Goal: Find specific page/section: Find specific page/section

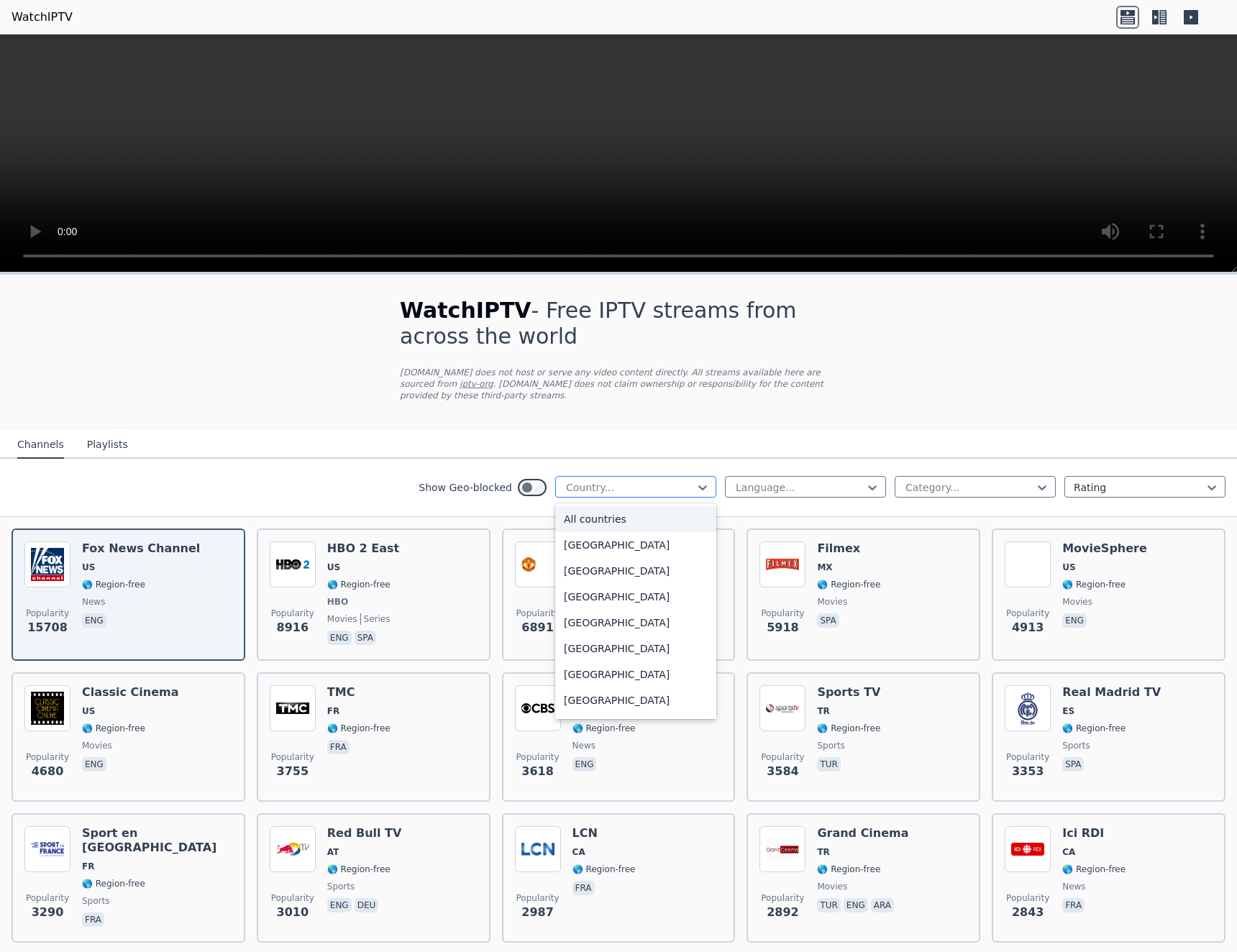
click at [645, 482] on div at bounding box center [630, 487] width 131 height 14
click at [633, 487] on div at bounding box center [630, 487] width 131 height 14
click at [867, 485] on icon at bounding box center [872, 487] width 14 height 14
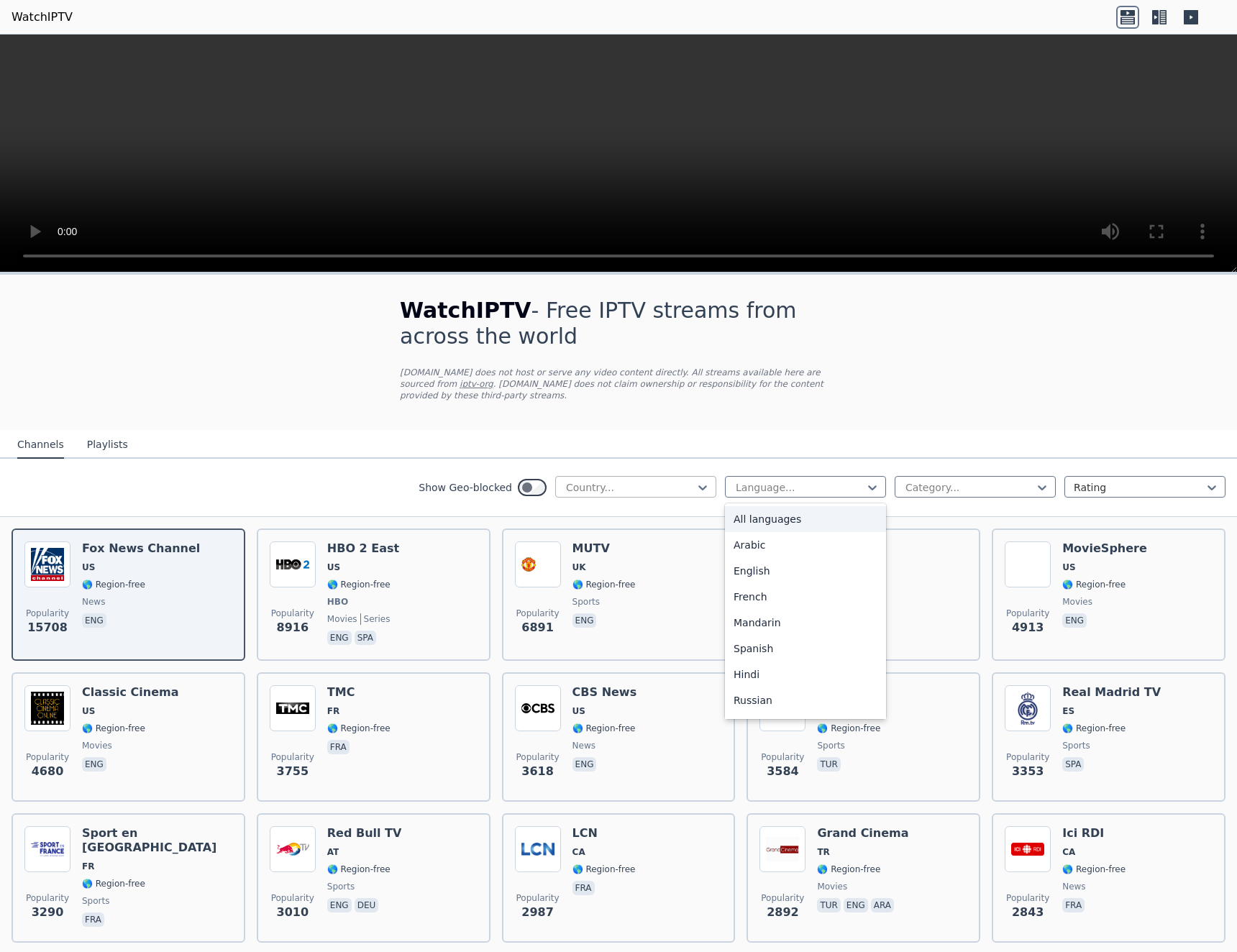
click at [653, 490] on div at bounding box center [630, 487] width 131 height 14
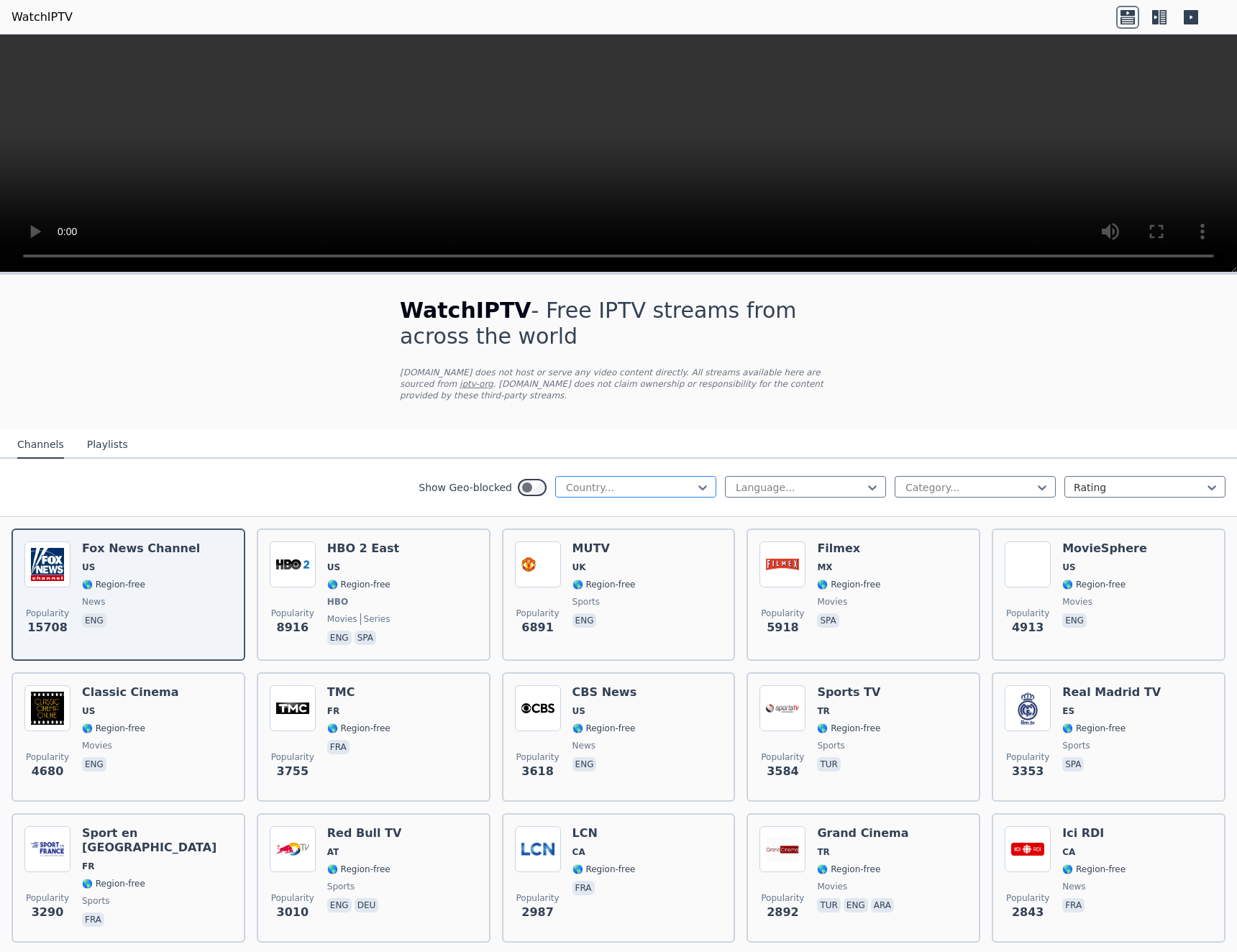
click at [638, 494] on div "Country..." at bounding box center [636, 487] width 161 height 22
click at [641, 488] on div at bounding box center [630, 487] width 131 height 14
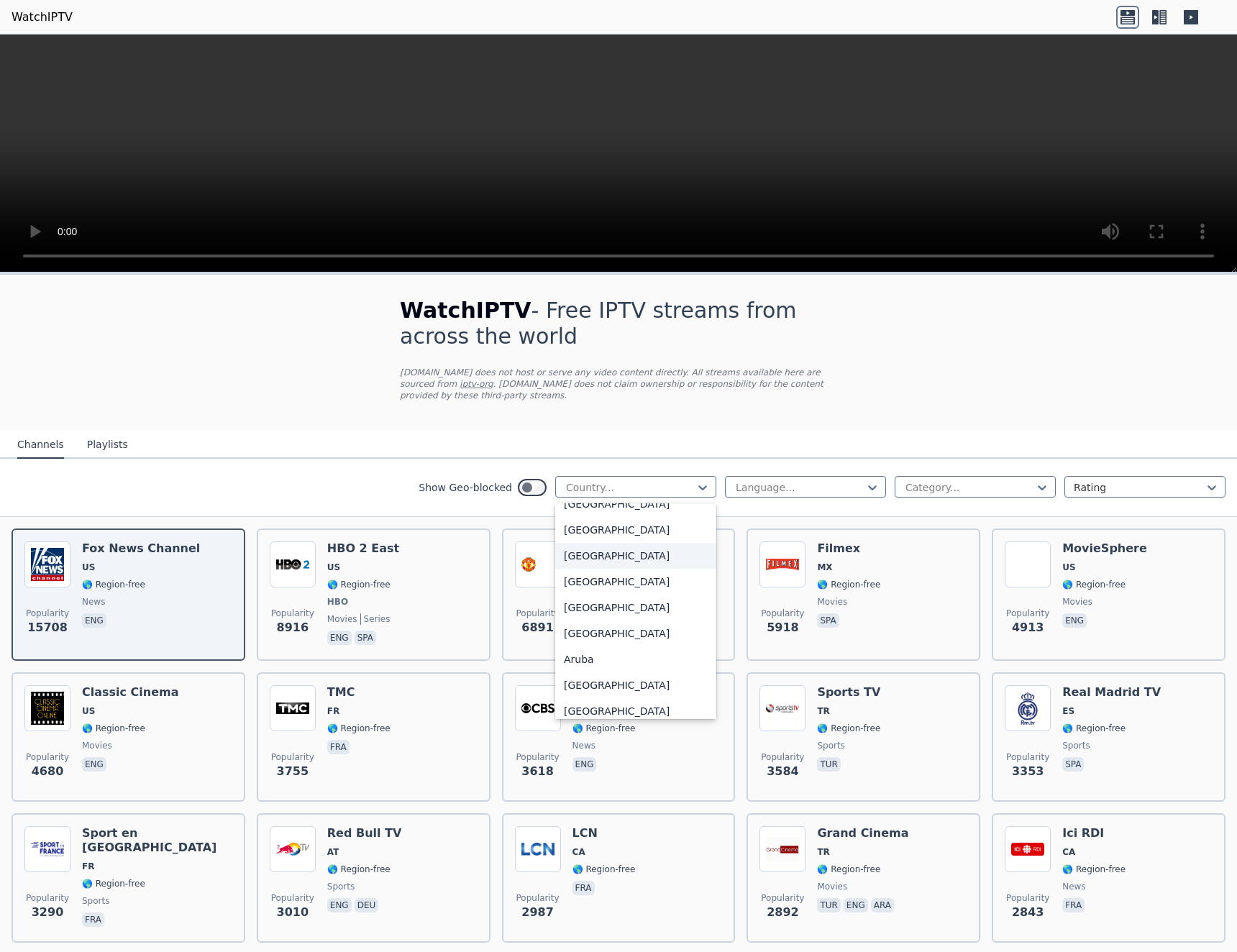
scroll to position [173, 0]
click at [636, 573] on div "[GEOGRAPHIC_DATA]" at bounding box center [636, 579] width 161 height 26
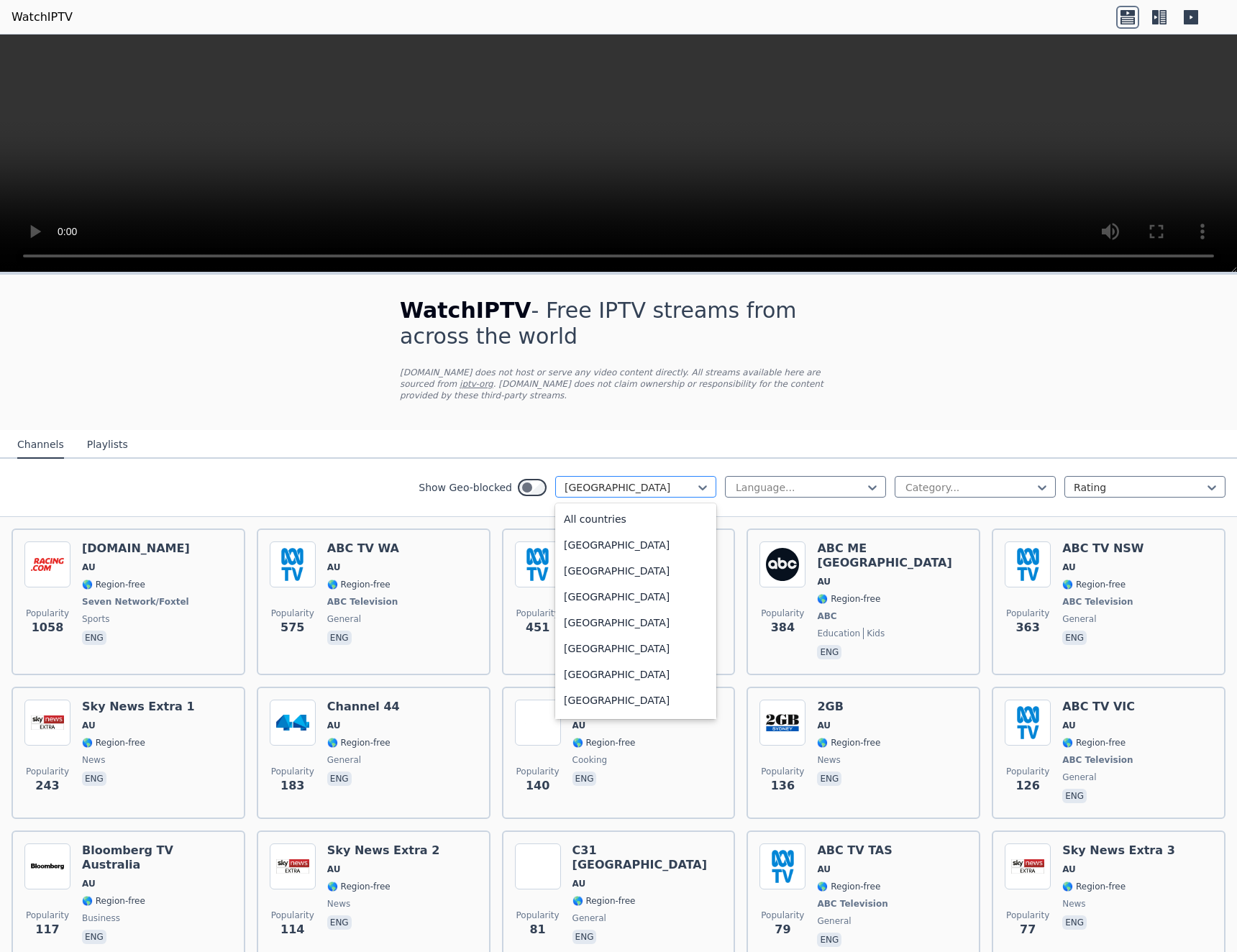
click at [633, 494] on div at bounding box center [630, 487] width 131 height 14
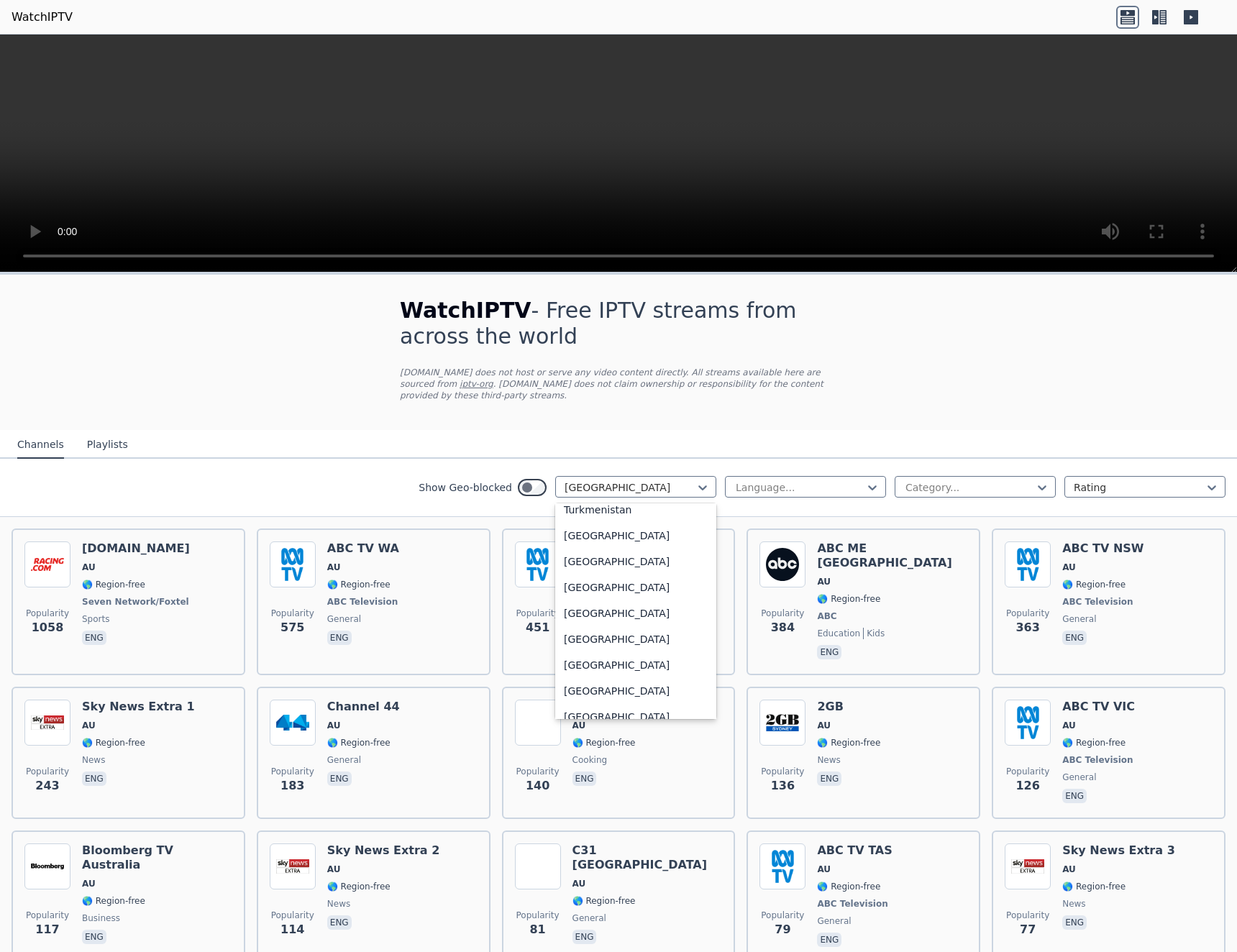
scroll to position [4964, 0]
click at [618, 624] on div "[GEOGRAPHIC_DATA]" at bounding box center [636, 616] width 161 height 26
